Goal: Transaction & Acquisition: Download file/media

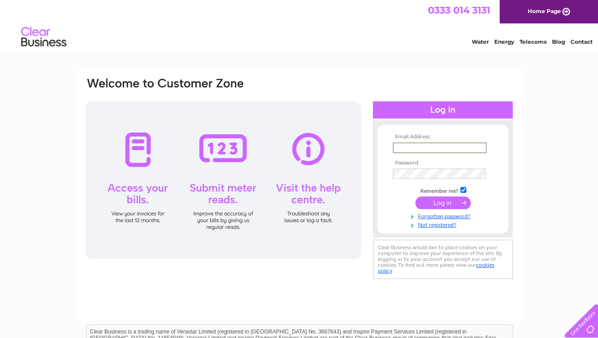
click at [412, 143] on input "text" at bounding box center [440, 147] width 94 height 11
type input "jldsclow@gmail.com"
click at [535, 158] on div "Email Address: jldsclow@gmail.com Password:" at bounding box center [299, 271] width 598 height 407
click at [437, 202] on input "submit" at bounding box center [442, 202] width 55 height 13
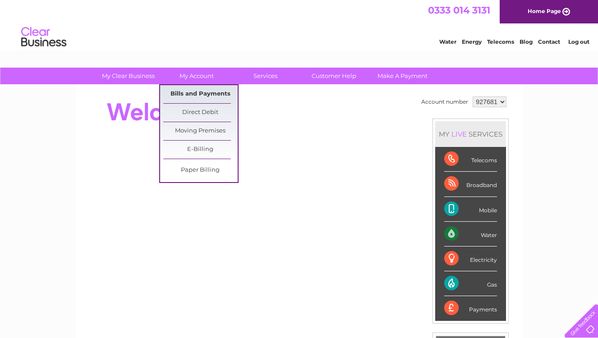
click at [197, 92] on link "Bills and Payments" at bounding box center [200, 94] width 74 height 18
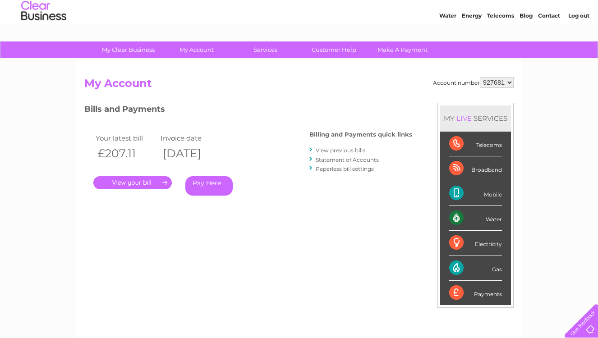
scroll to position [28, 0]
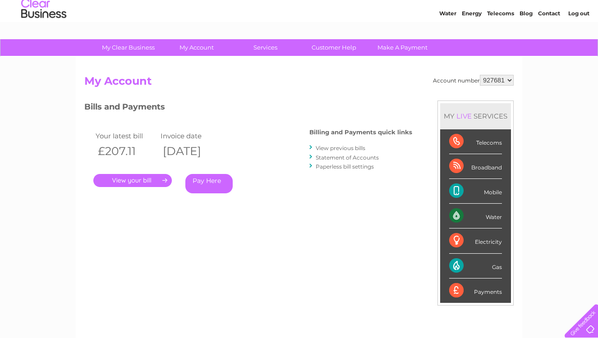
click at [160, 179] on link "." at bounding box center [132, 180] width 78 height 13
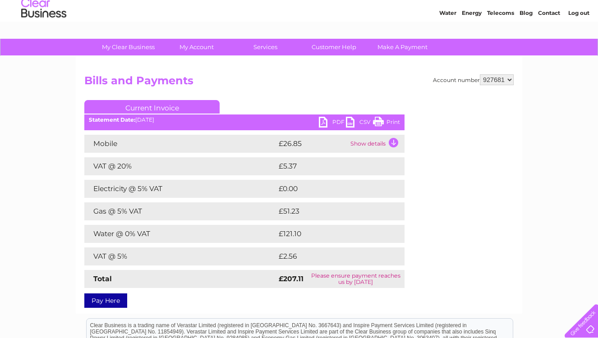
scroll to position [23, 0]
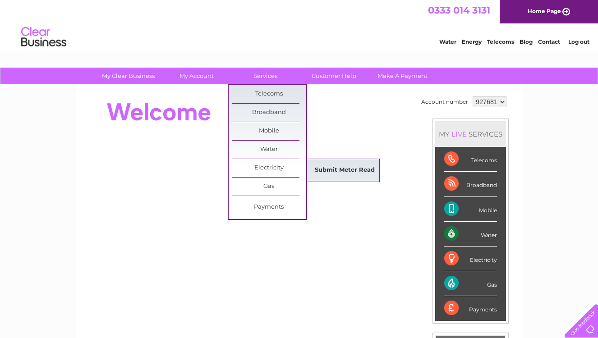
click at [318, 169] on link "Submit Meter Read" at bounding box center [344, 170] width 74 height 18
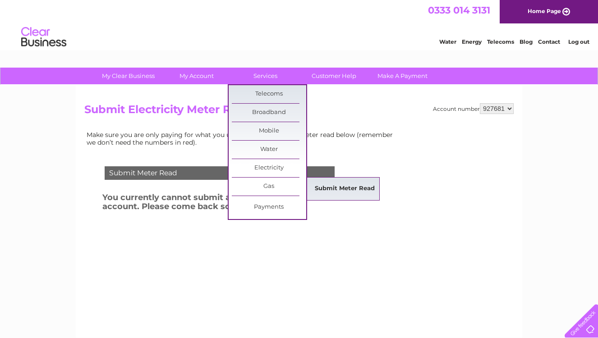
click at [325, 190] on link "Submit Meter Read" at bounding box center [344, 189] width 74 height 18
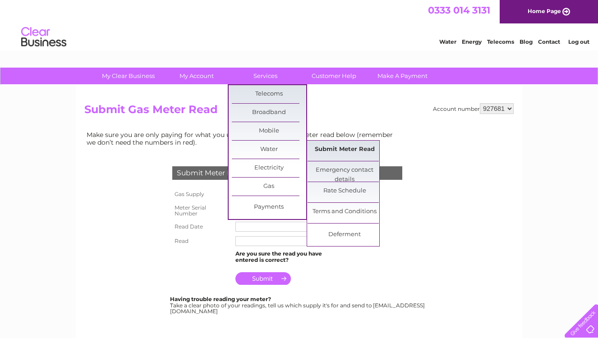
click at [328, 149] on link "Submit Meter Read" at bounding box center [344, 150] width 74 height 18
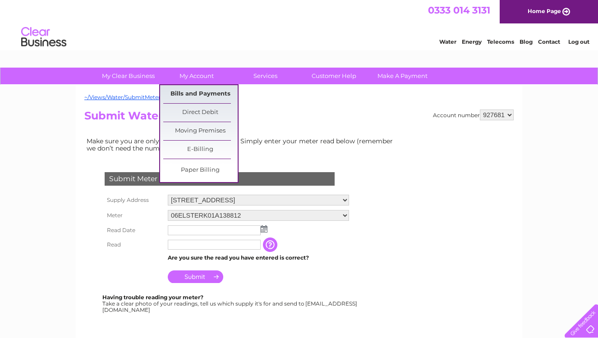
click at [192, 92] on link "Bills and Payments" at bounding box center [200, 94] width 74 height 18
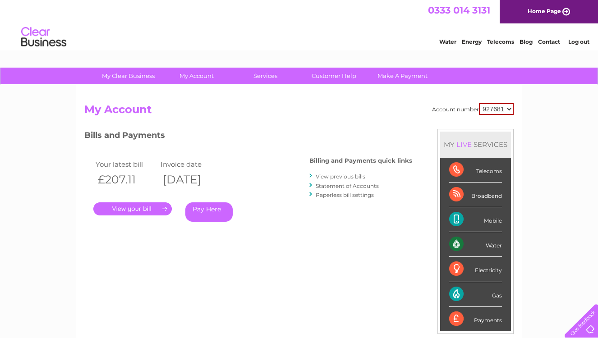
click at [157, 209] on link "." at bounding box center [132, 208] width 78 height 13
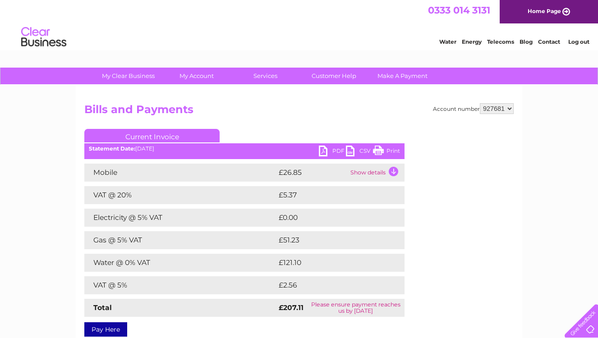
click at [332, 152] on link "PDF" at bounding box center [332, 152] width 27 height 13
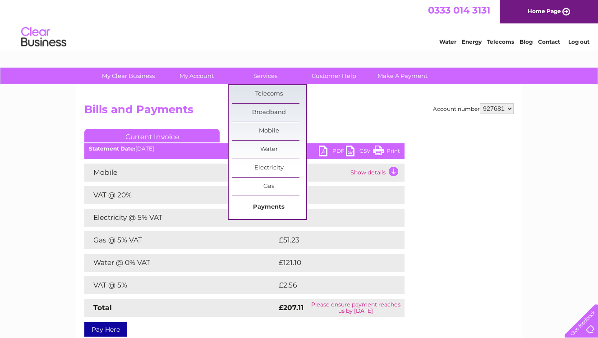
click at [257, 202] on link "Payments" at bounding box center [269, 207] width 74 height 18
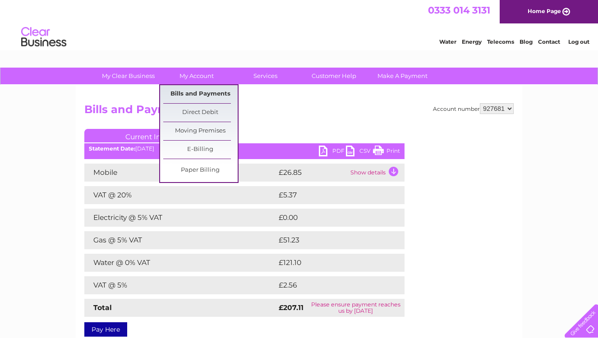
click at [195, 91] on link "Bills and Payments" at bounding box center [200, 94] width 74 height 18
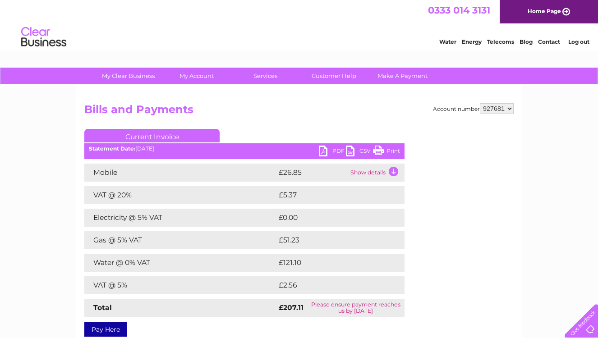
scroll to position [70, 0]
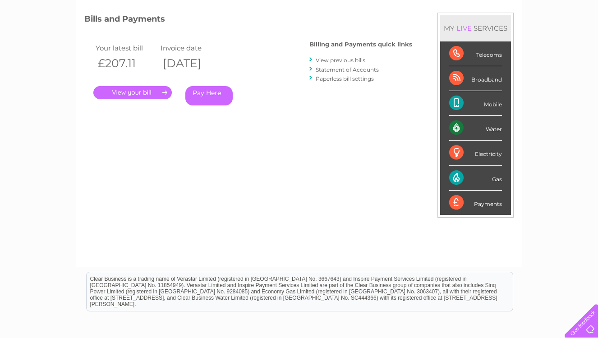
click at [348, 59] on link "View previous bills" at bounding box center [341, 60] width 50 height 7
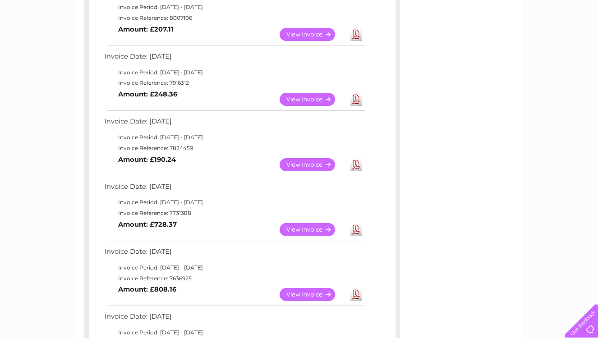
scroll to position [188, 0]
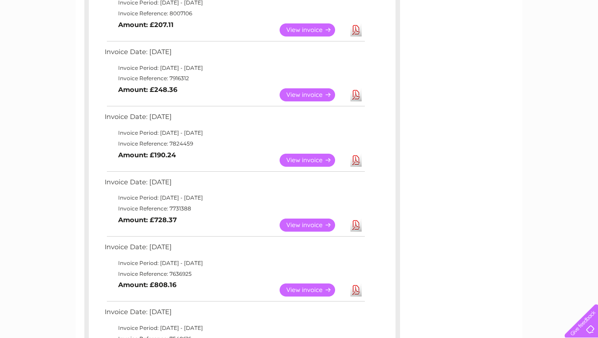
click at [299, 155] on link "View" at bounding box center [312, 160] width 66 height 13
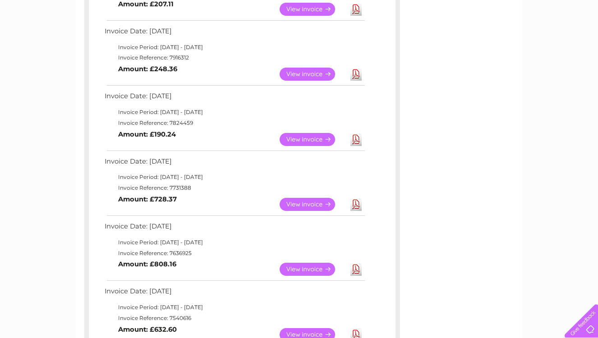
scroll to position [212, 0]
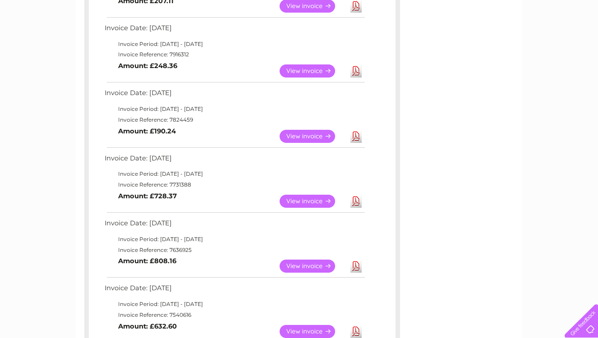
click at [308, 196] on link "View" at bounding box center [312, 201] width 66 height 13
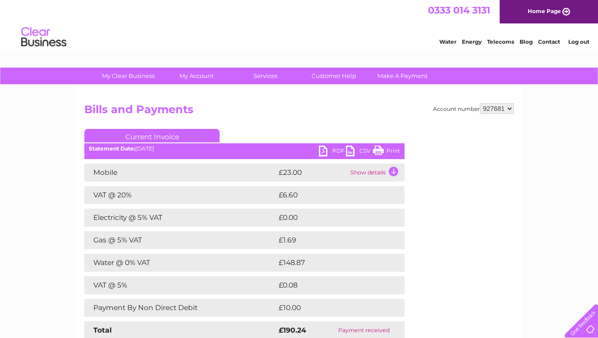
click at [333, 153] on link "PDF" at bounding box center [332, 152] width 27 height 13
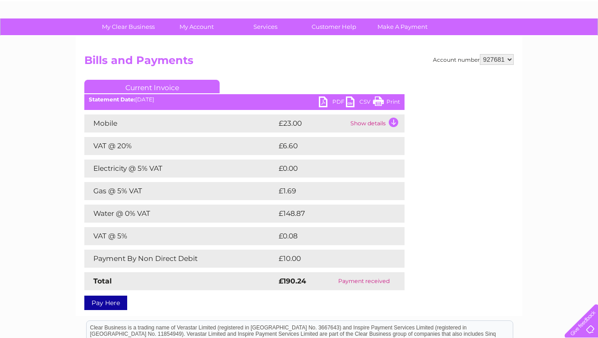
scroll to position [46, 0]
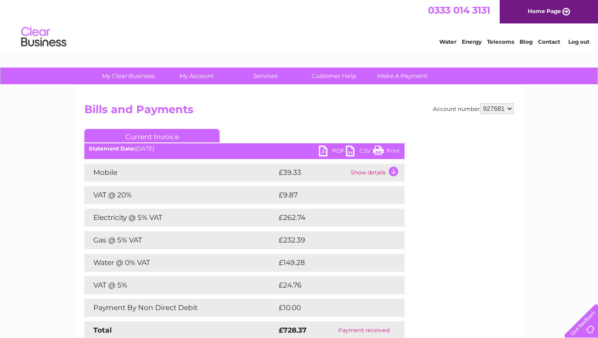
click at [327, 151] on link "PDF" at bounding box center [332, 152] width 27 height 13
